Goal: Task Accomplishment & Management: Use online tool/utility

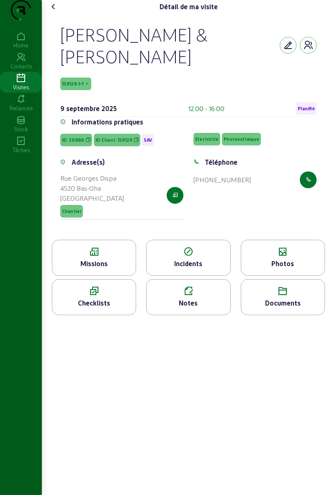
click at [30, 83] on icon at bounding box center [21, 78] width 42 height 10
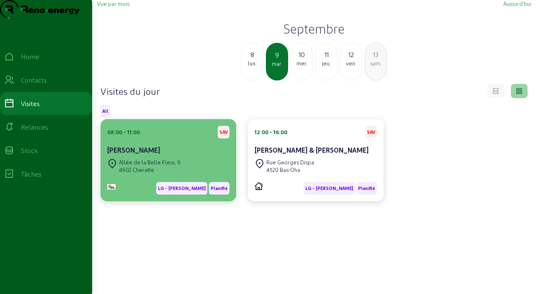
click at [182, 175] on div "Allée de la Belle Fleur, [STREET_ADDRESS]" at bounding box center [168, 166] width 122 height 18
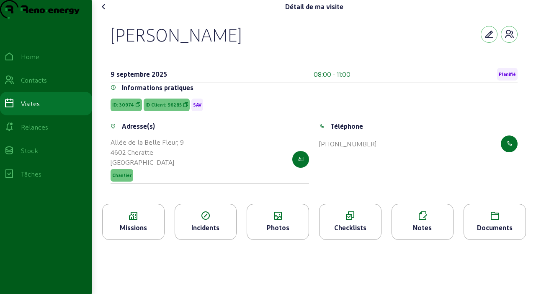
click at [335, 77] on span "Planifié" at bounding box center [507, 74] width 17 height 6
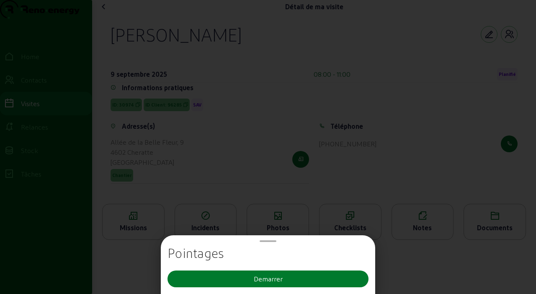
click at [318, 285] on button "Demarrer" at bounding box center [267, 278] width 201 height 17
